Goal: Task Accomplishment & Management: Use online tool/utility

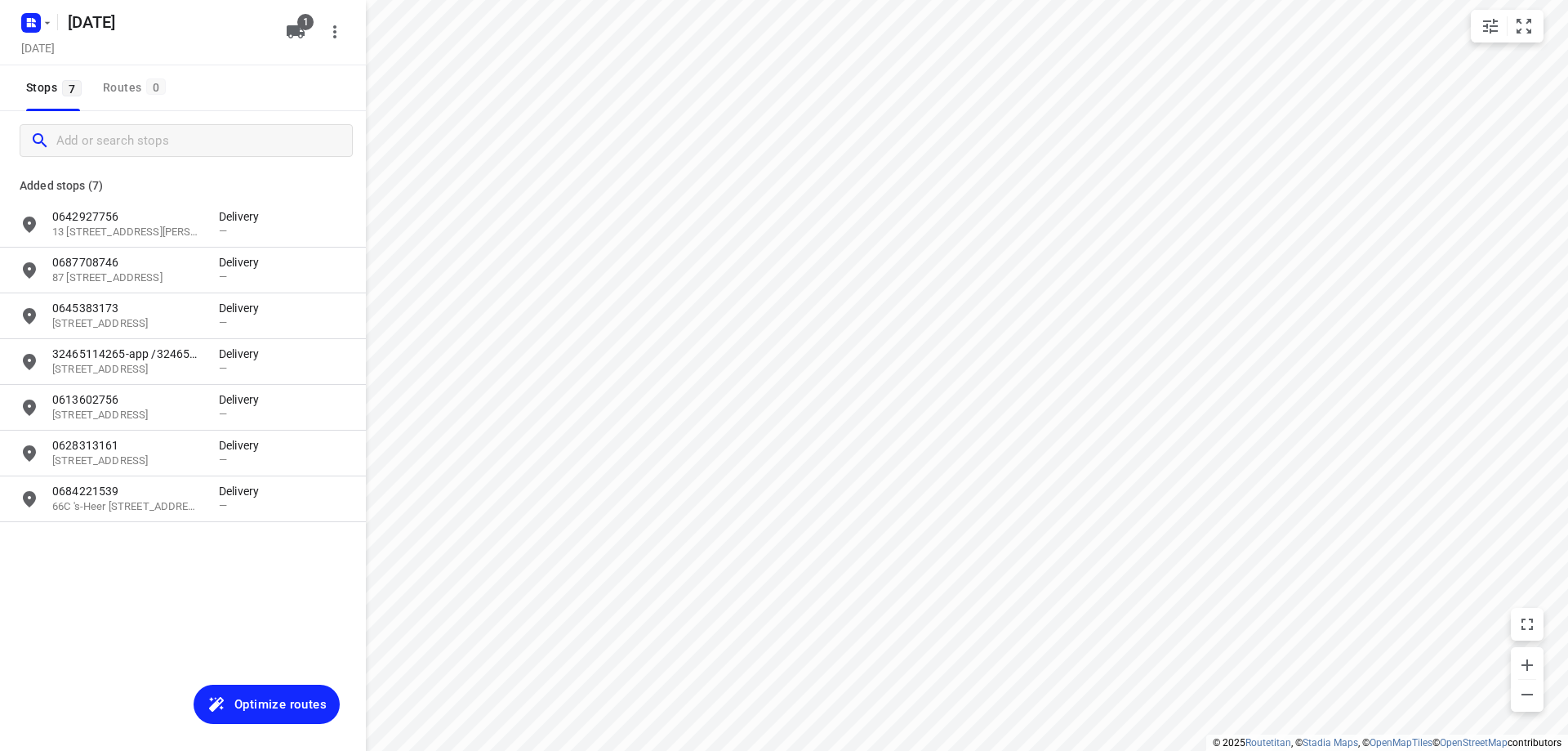
click at [117, 145] on input "Add or search stops" at bounding box center [205, 141] width 296 height 25
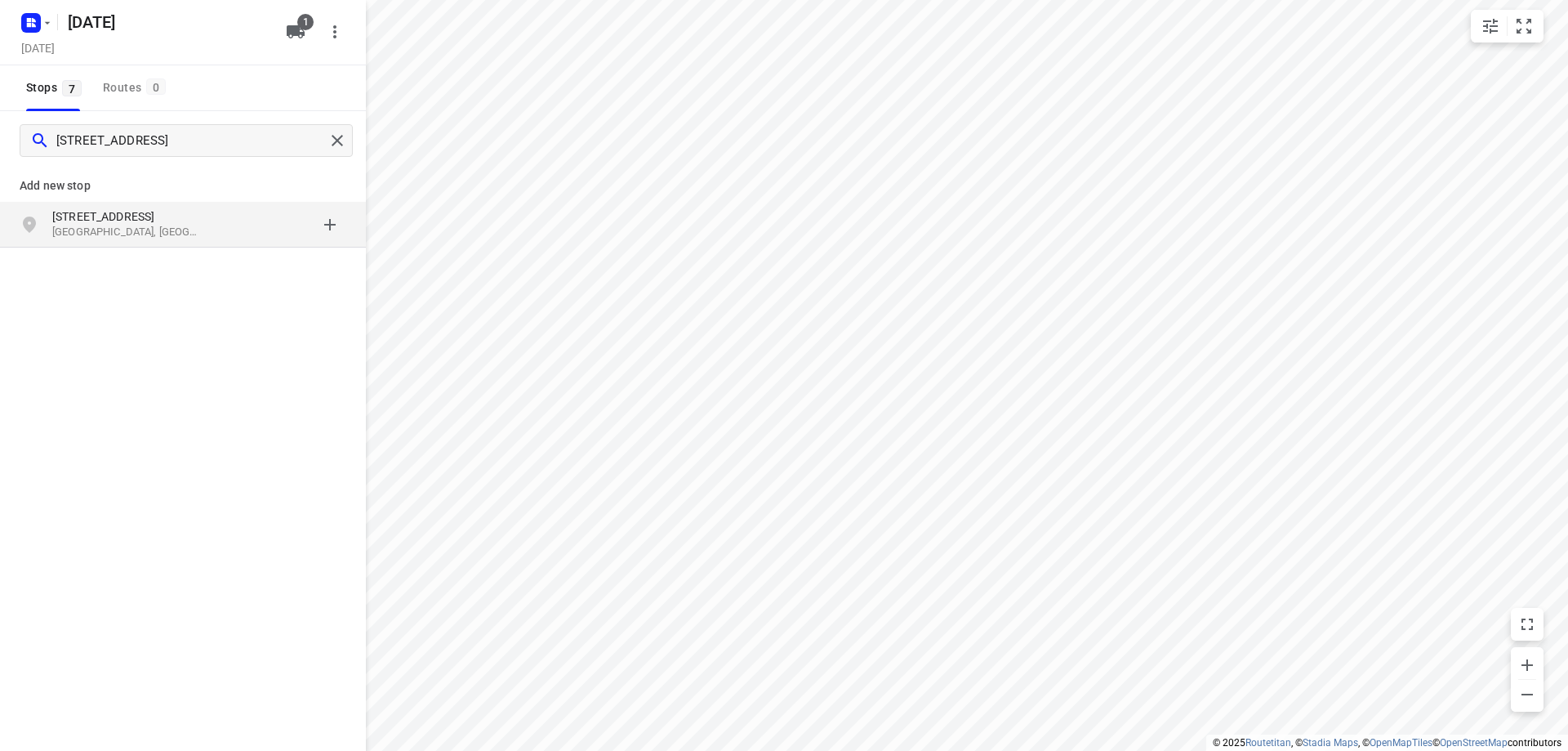
type input "[STREET_ADDRESS]"
click at [121, 233] on p "[GEOGRAPHIC_DATA], [GEOGRAPHIC_DATA]" at bounding box center [127, 232] width 150 height 16
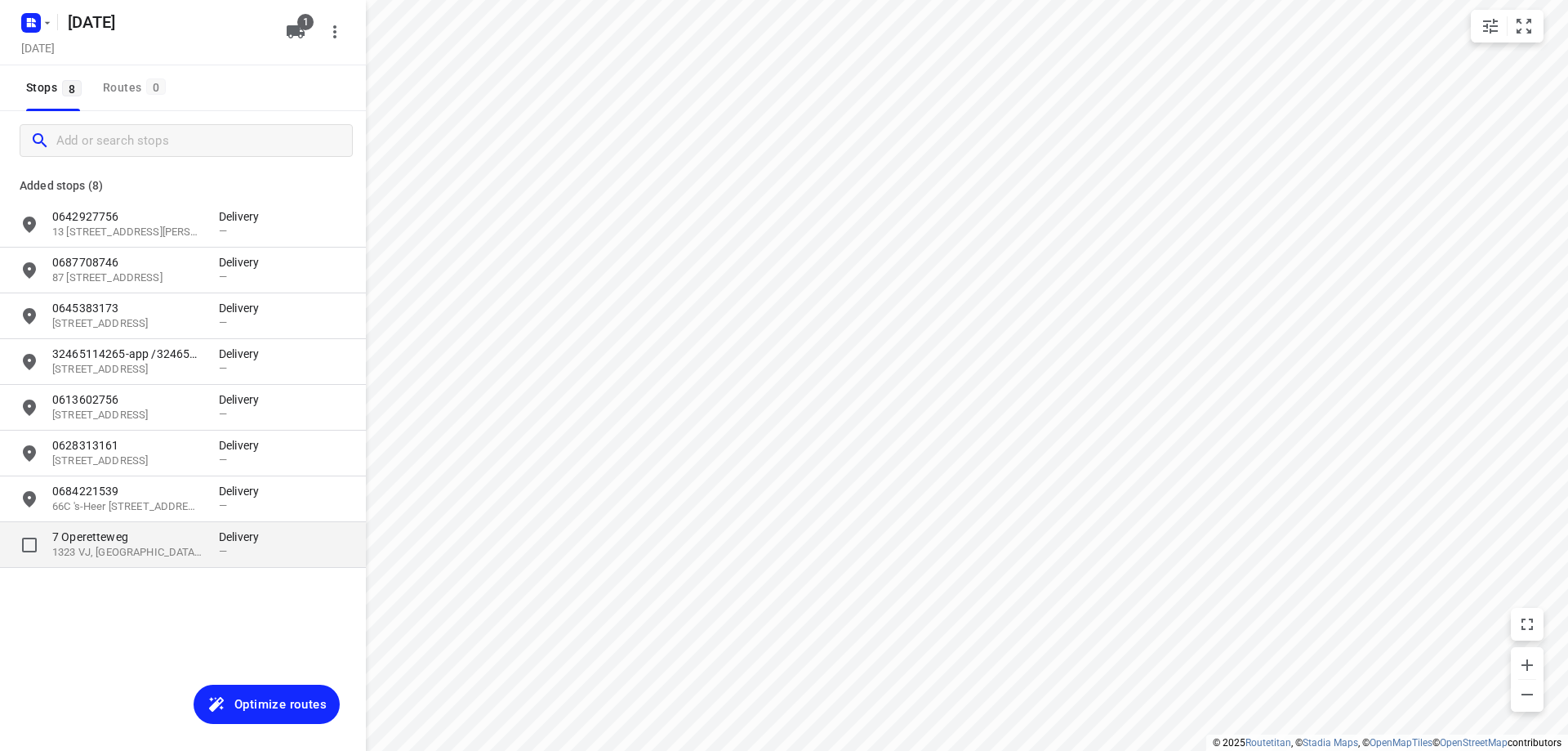
click at [100, 537] on p "7 Operetteweg" at bounding box center [127, 537] width 150 height 16
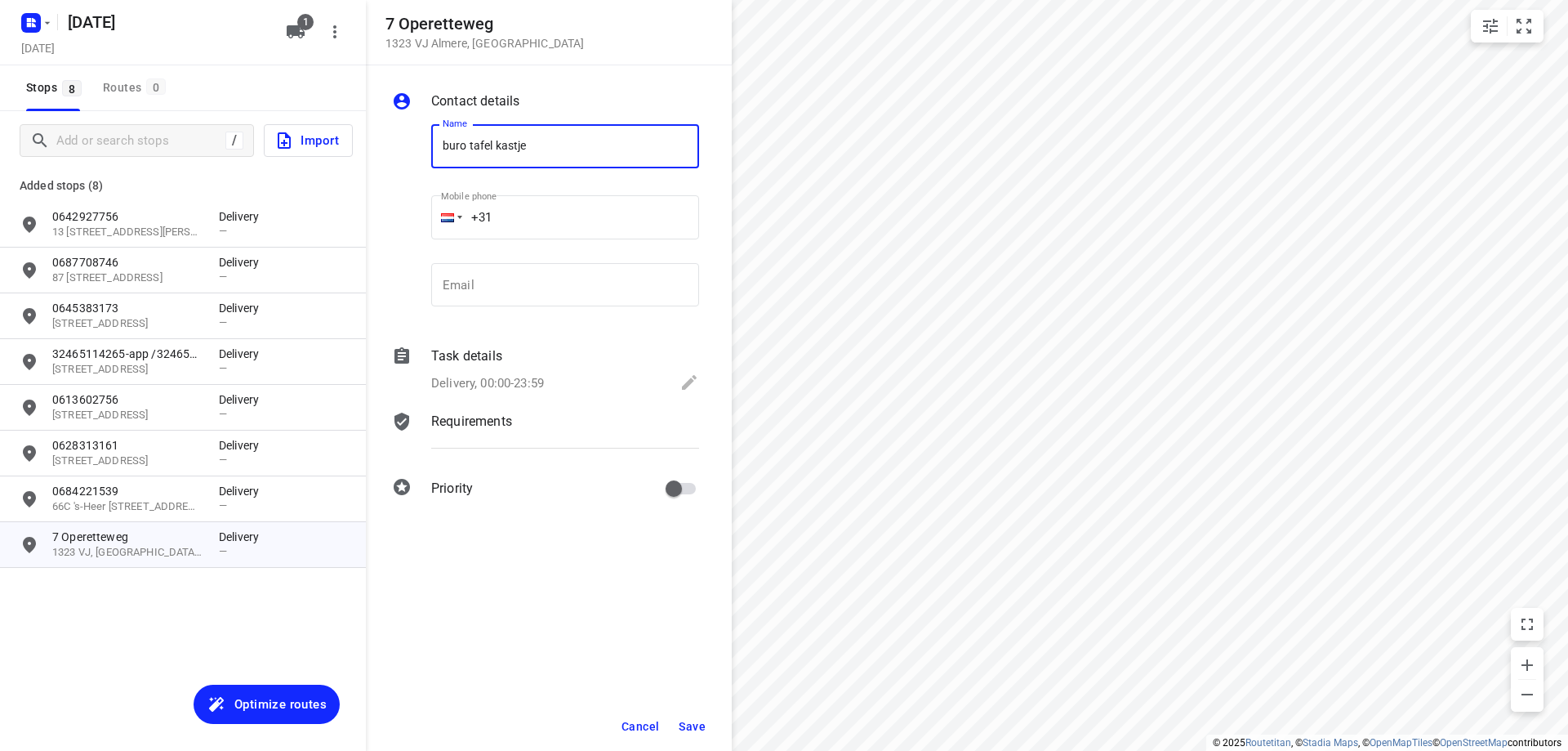
type input "buro tafel kastje"
click at [691, 699] on div "Contact details Name [PERSON_NAME] kastje Name Mobile phone +31 ​ Email Email T…" at bounding box center [549, 408] width 366 height 685
click at [689, 725] on span "Save" at bounding box center [692, 726] width 27 height 13
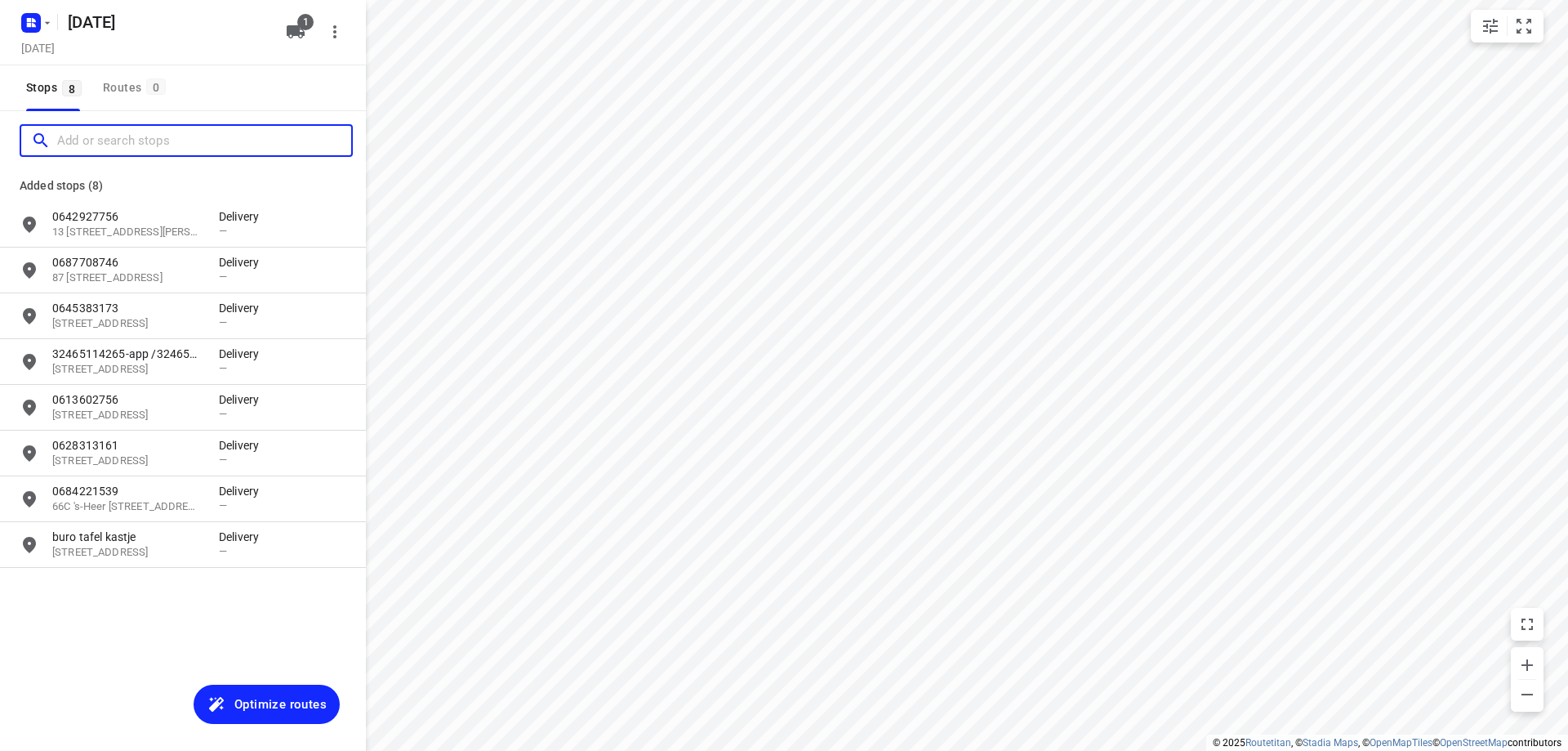
click at [211, 142] on input "Add or search stops" at bounding box center [205, 141] width 294 height 25
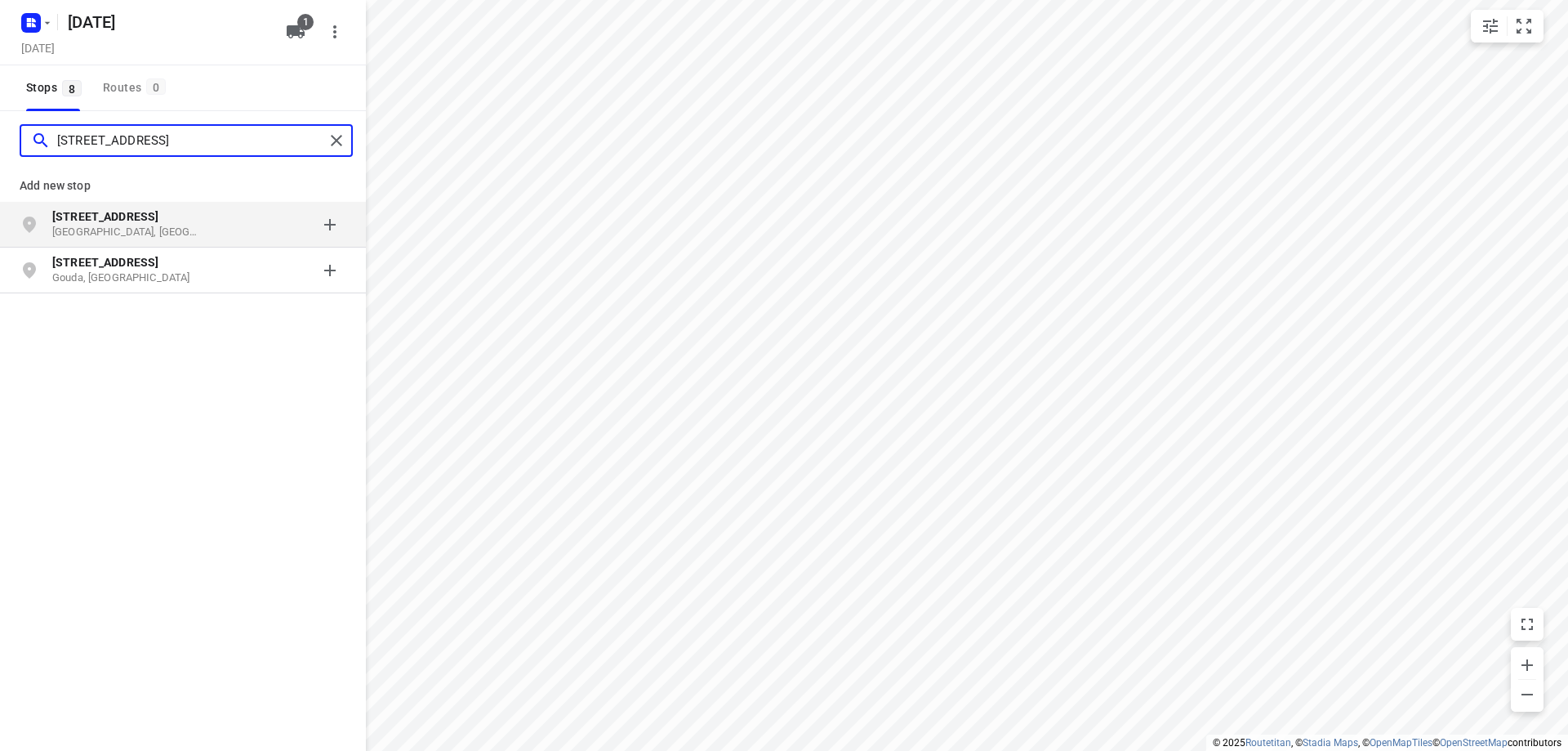
type input "[STREET_ADDRESS]"
click at [122, 228] on p "[GEOGRAPHIC_DATA], [GEOGRAPHIC_DATA]" at bounding box center [127, 232] width 150 height 16
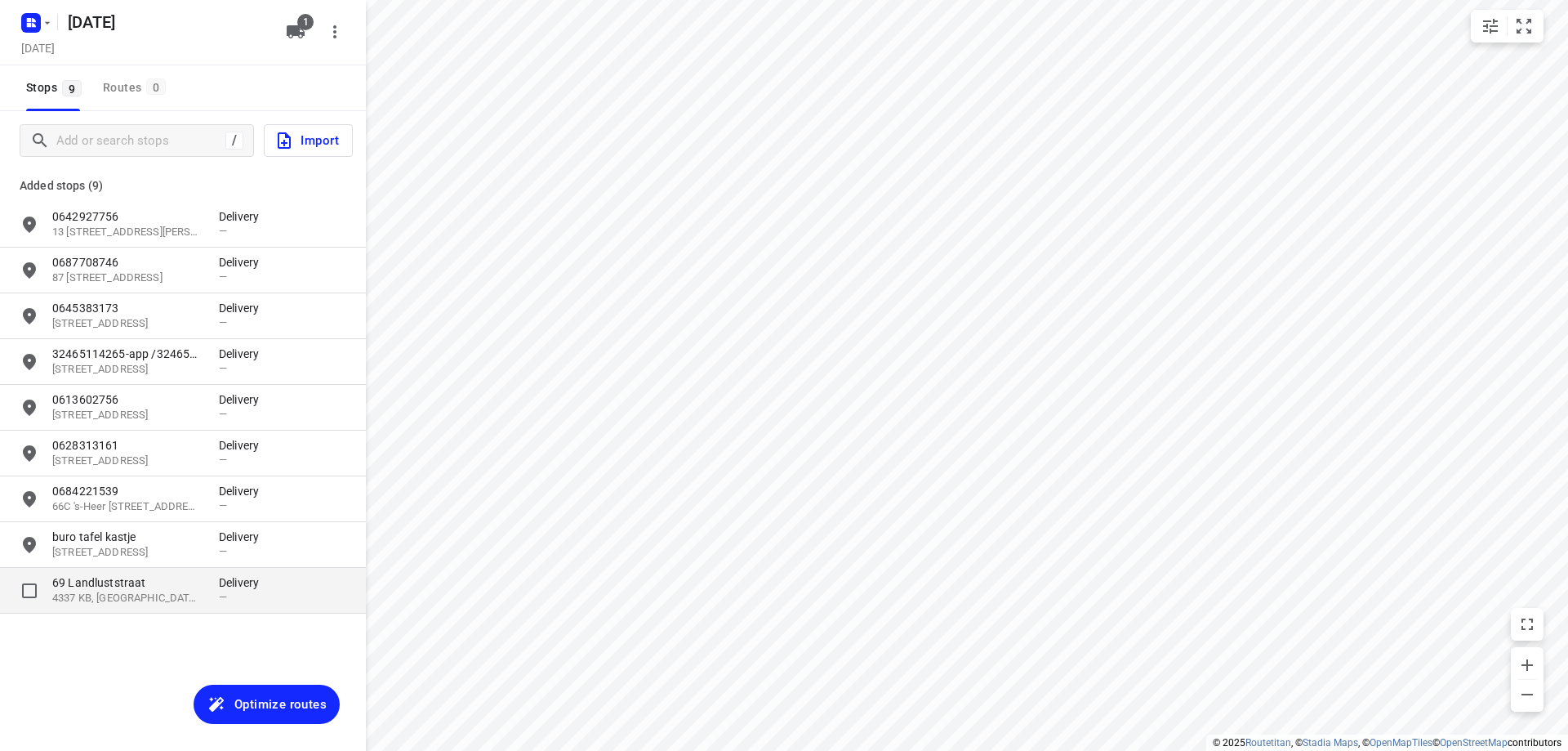
click at [160, 603] on p "4337 KB, [GEOGRAPHIC_DATA], [GEOGRAPHIC_DATA]" at bounding box center [127, 598] width 150 height 16
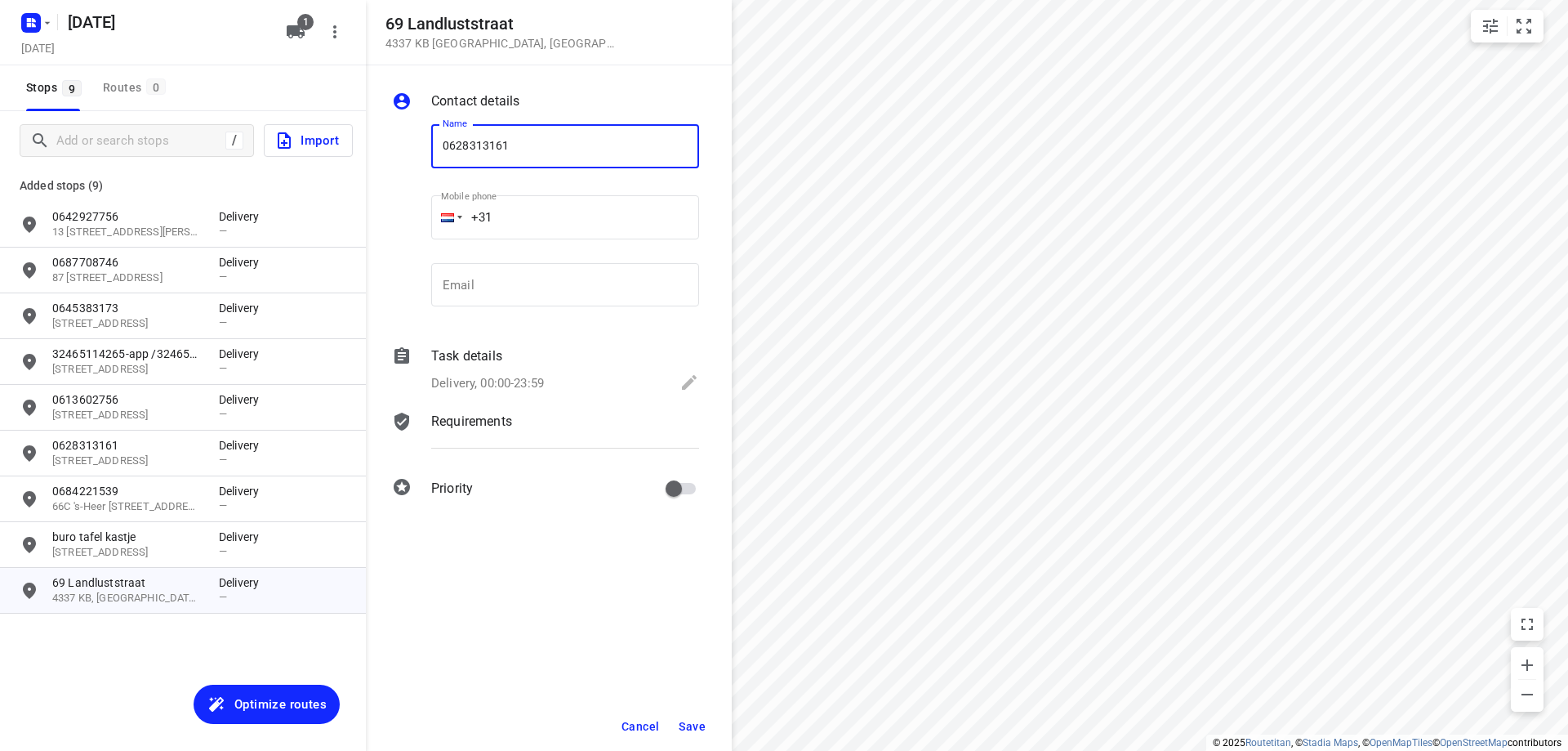
type input "0628313161"
click at [692, 720] on span "Save" at bounding box center [692, 726] width 27 height 13
